Goal: Task Accomplishment & Management: Use online tool/utility

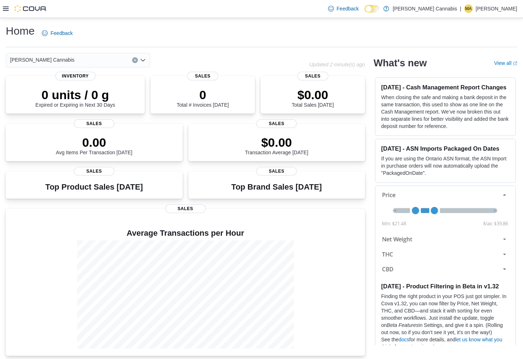
click at [5, 8] on icon at bounding box center [6, 9] width 6 height 6
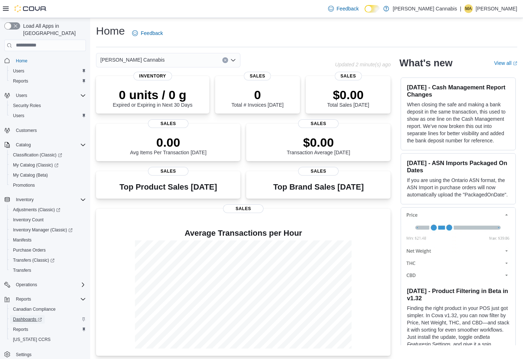
click at [27, 317] on span "Dashboards" at bounding box center [27, 319] width 29 height 9
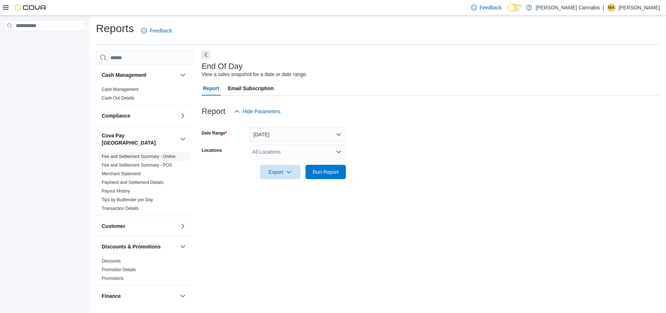
click at [146, 154] on link "Fee and Settlement Summary - Online" at bounding box center [139, 156] width 74 height 5
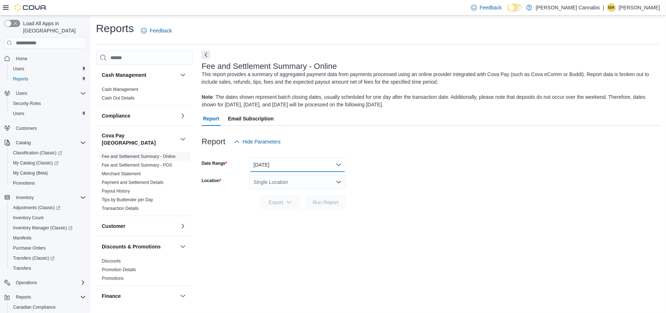
click at [341, 164] on button "Yesterday" at bounding box center [297, 165] width 97 height 14
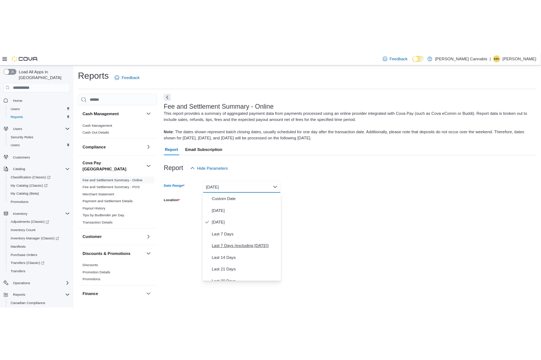
scroll to position [54, 0]
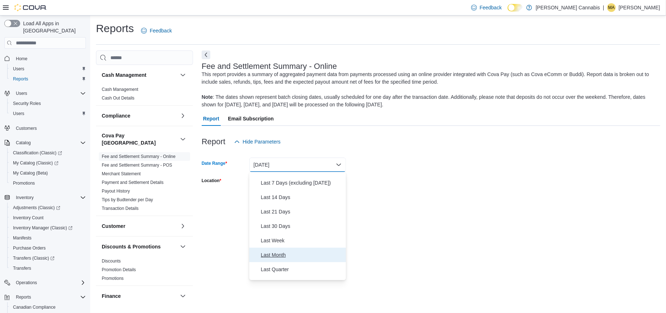
click at [292, 252] on span "Last Month" at bounding box center [302, 255] width 82 height 9
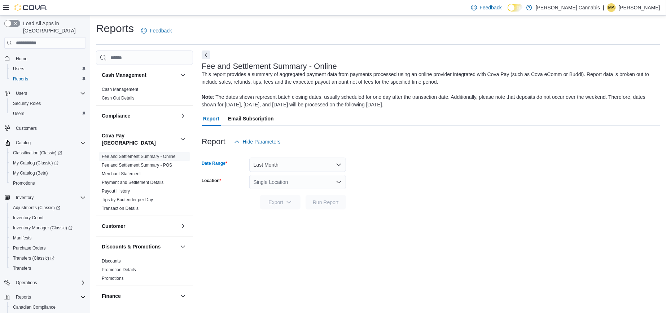
click at [339, 179] on icon "Open list of options" at bounding box center [339, 182] width 6 height 6
click at [315, 206] on span "36 King William Street" at bounding box center [319, 204] width 92 height 7
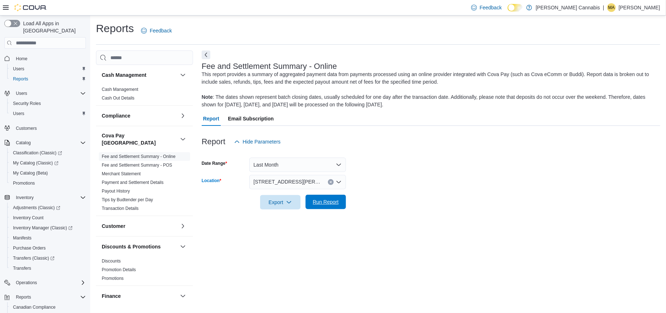
click at [333, 203] on span "Run Report" at bounding box center [326, 201] width 26 height 7
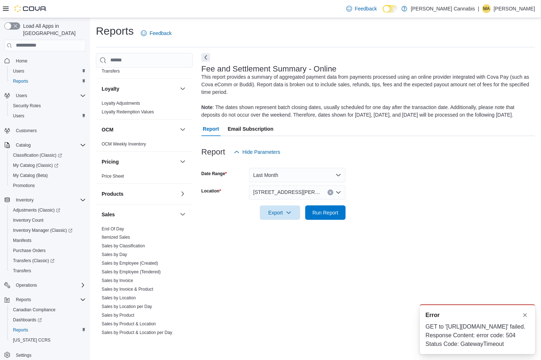
scroll to position [430, 0]
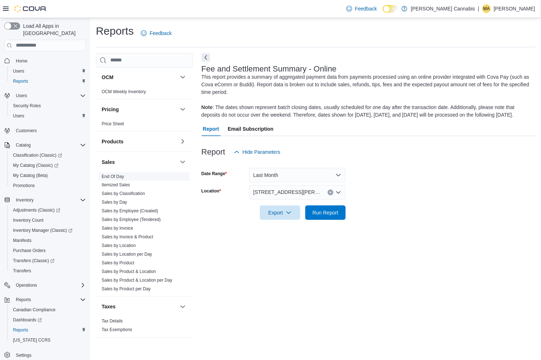
click at [113, 174] on link "End Of Day" at bounding box center [113, 176] width 22 height 5
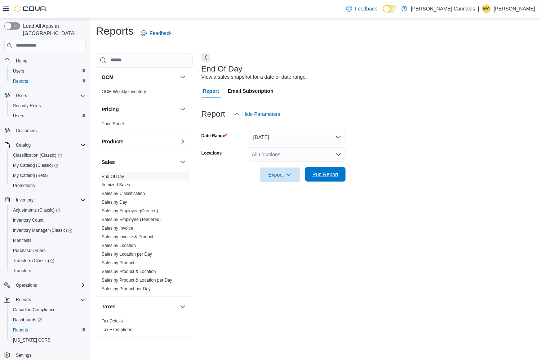
click at [318, 173] on span "Run Report" at bounding box center [326, 174] width 26 height 7
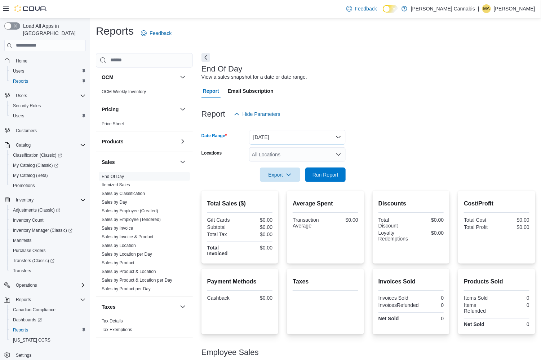
click at [341, 134] on button "Today" at bounding box center [297, 137] width 97 height 14
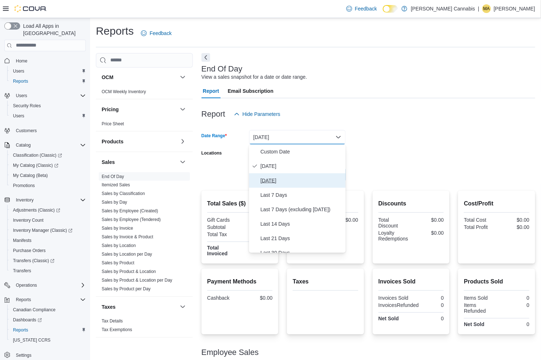
click at [293, 181] on span "Yesterday" at bounding box center [302, 180] width 82 height 9
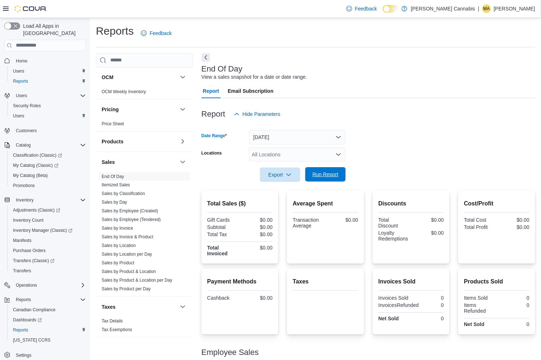
click at [329, 172] on span "Run Report" at bounding box center [326, 174] width 26 height 7
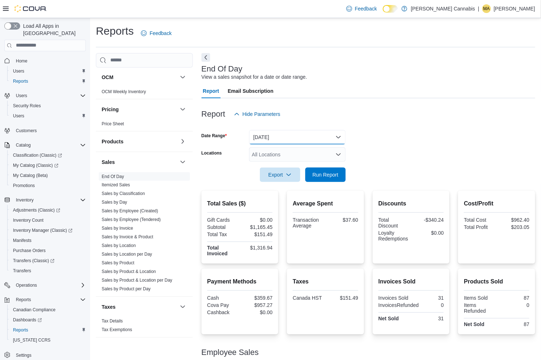
click at [341, 136] on button "Yesterday" at bounding box center [297, 137] width 97 height 14
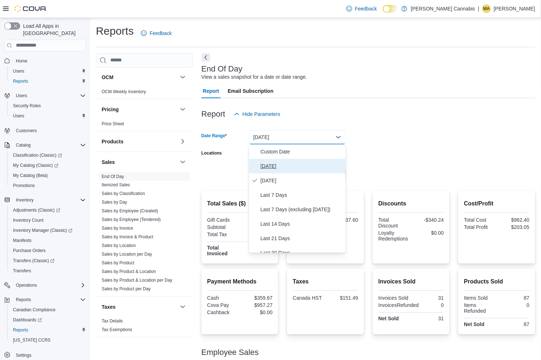
click at [286, 167] on span "Today" at bounding box center [302, 166] width 82 height 9
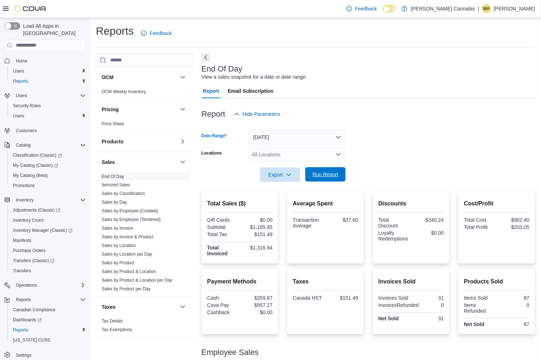
click at [334, 176] on span "Run Report" at bounding box center [326, 174] width 26 height 7
